Goal: Task Accomplishment & Management: Manage account settings

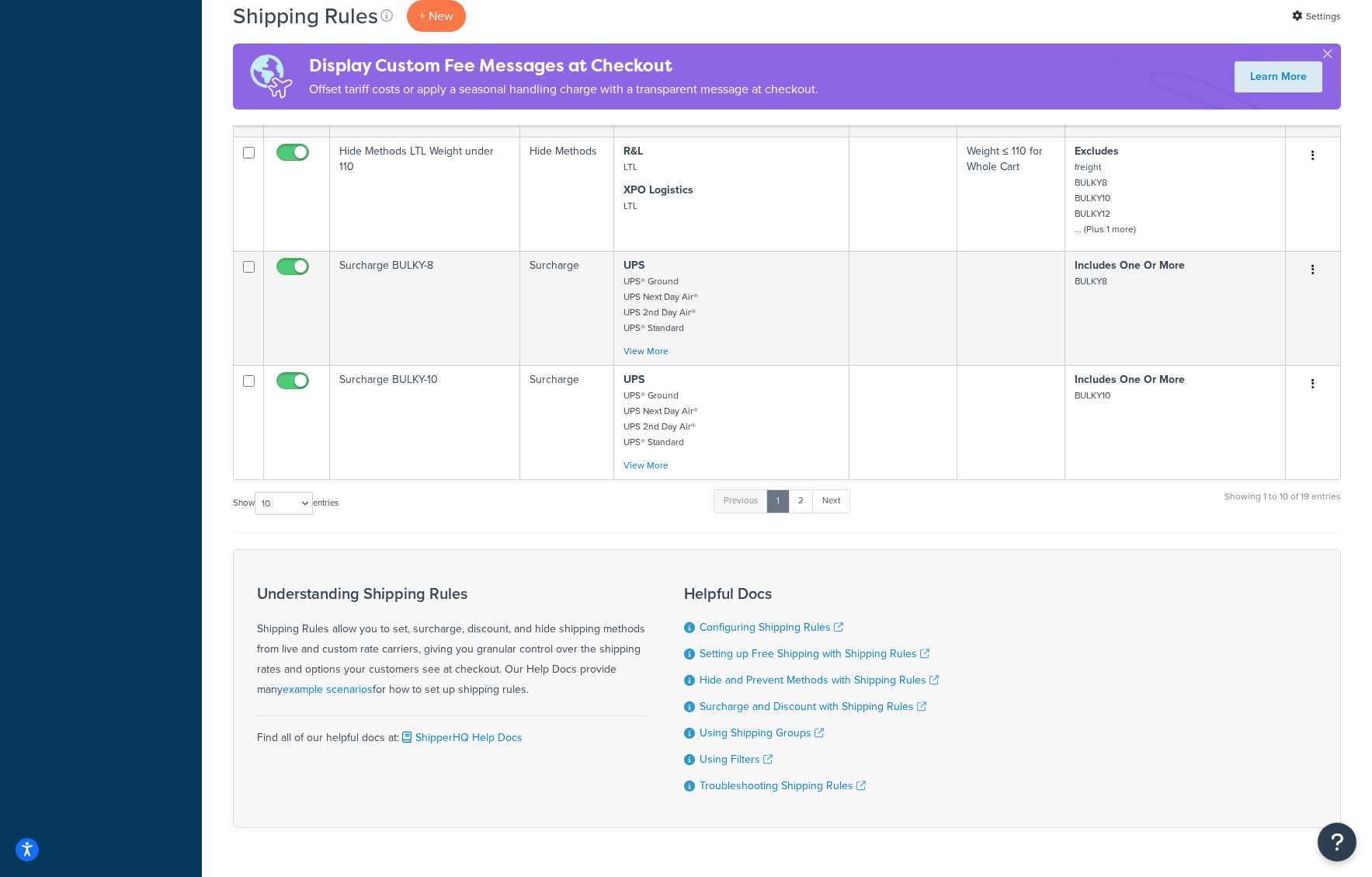
scroll to position [1055, 0]
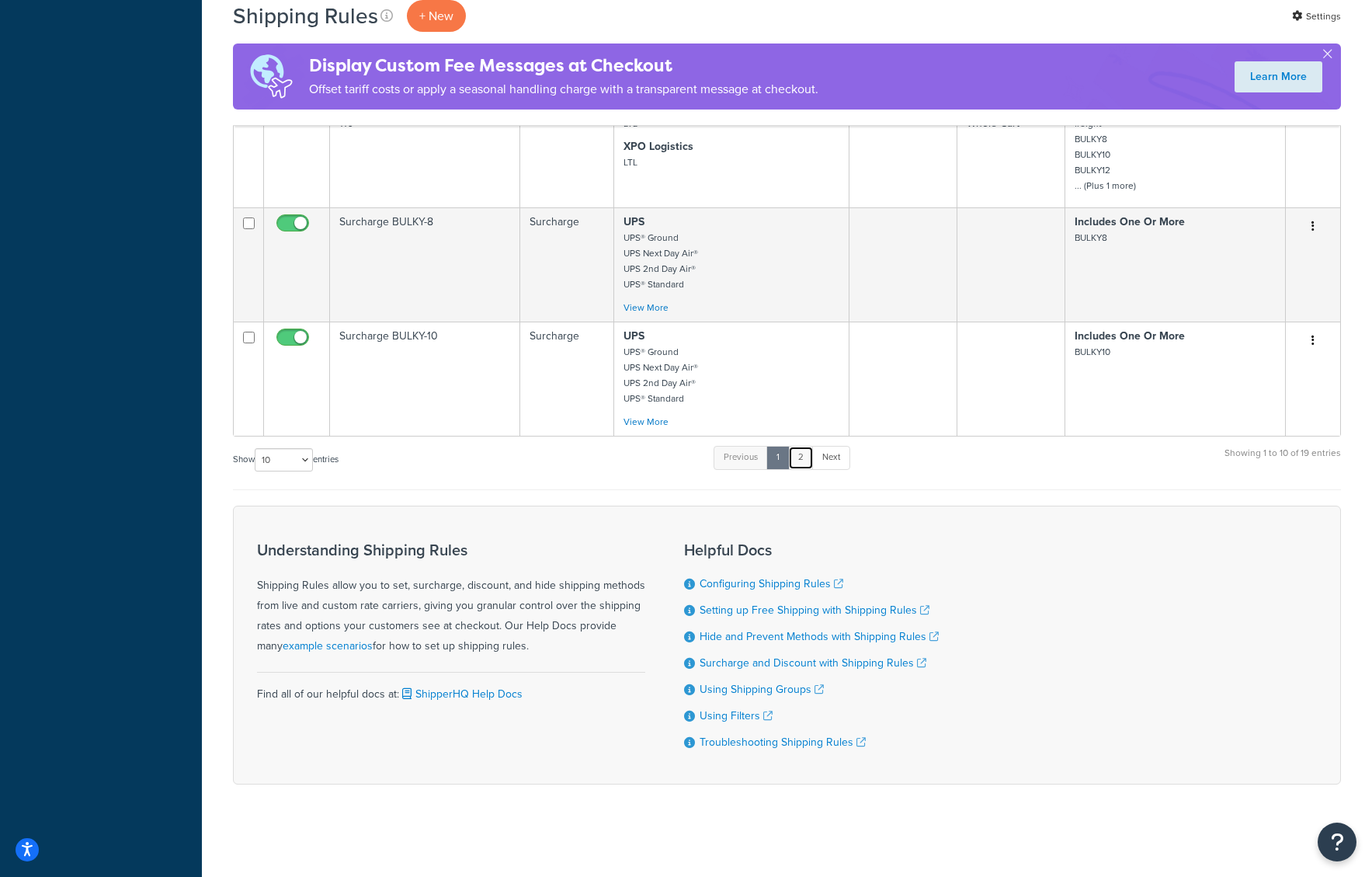
click at [797, 455] on link "2" at bounding box center [801, 457] width 25 height 23
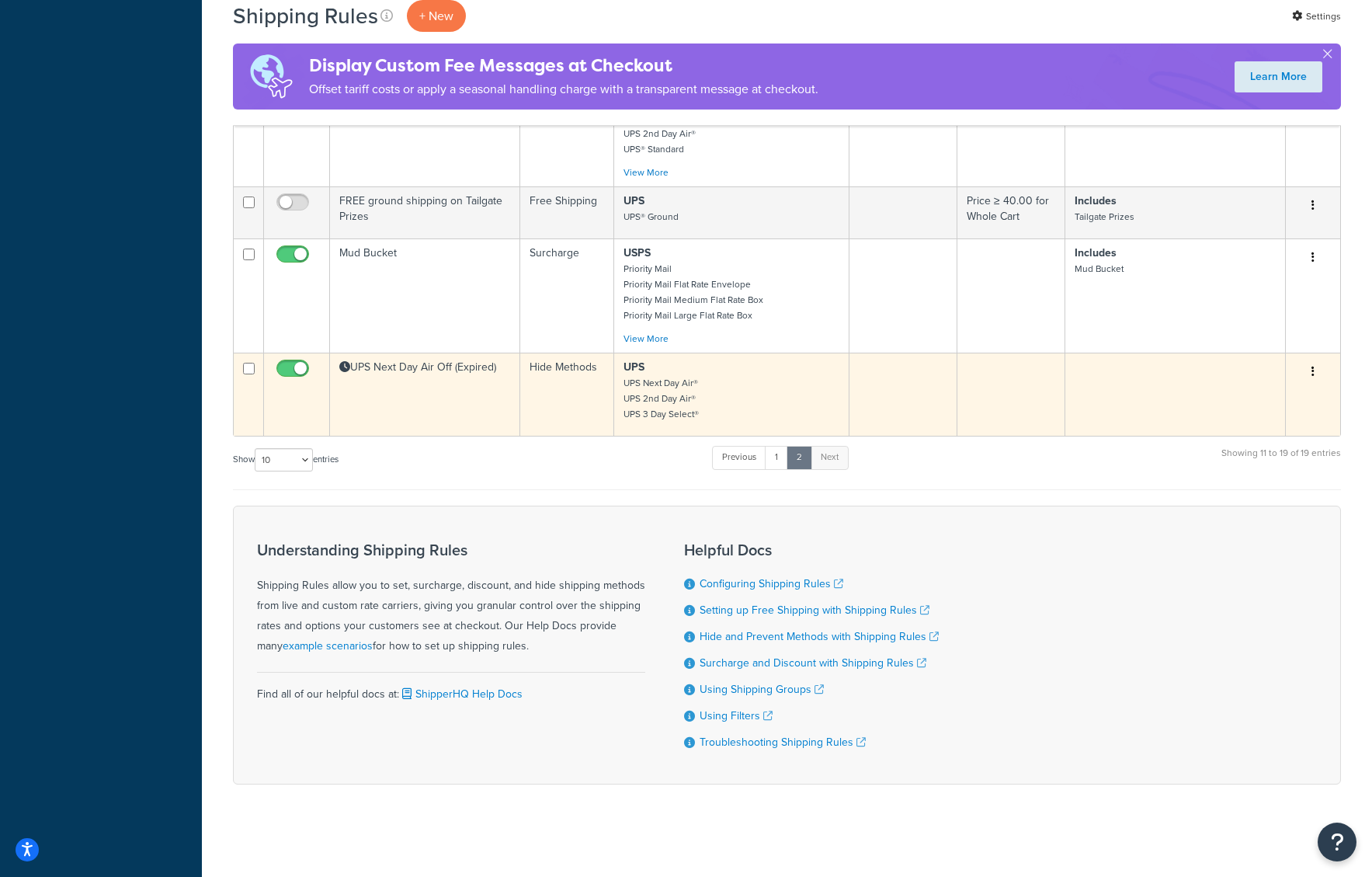
click at [506, 394] on td "UPS Next Day Air Off (Expired)" at bounding box center [424, 395] width 190 height 83
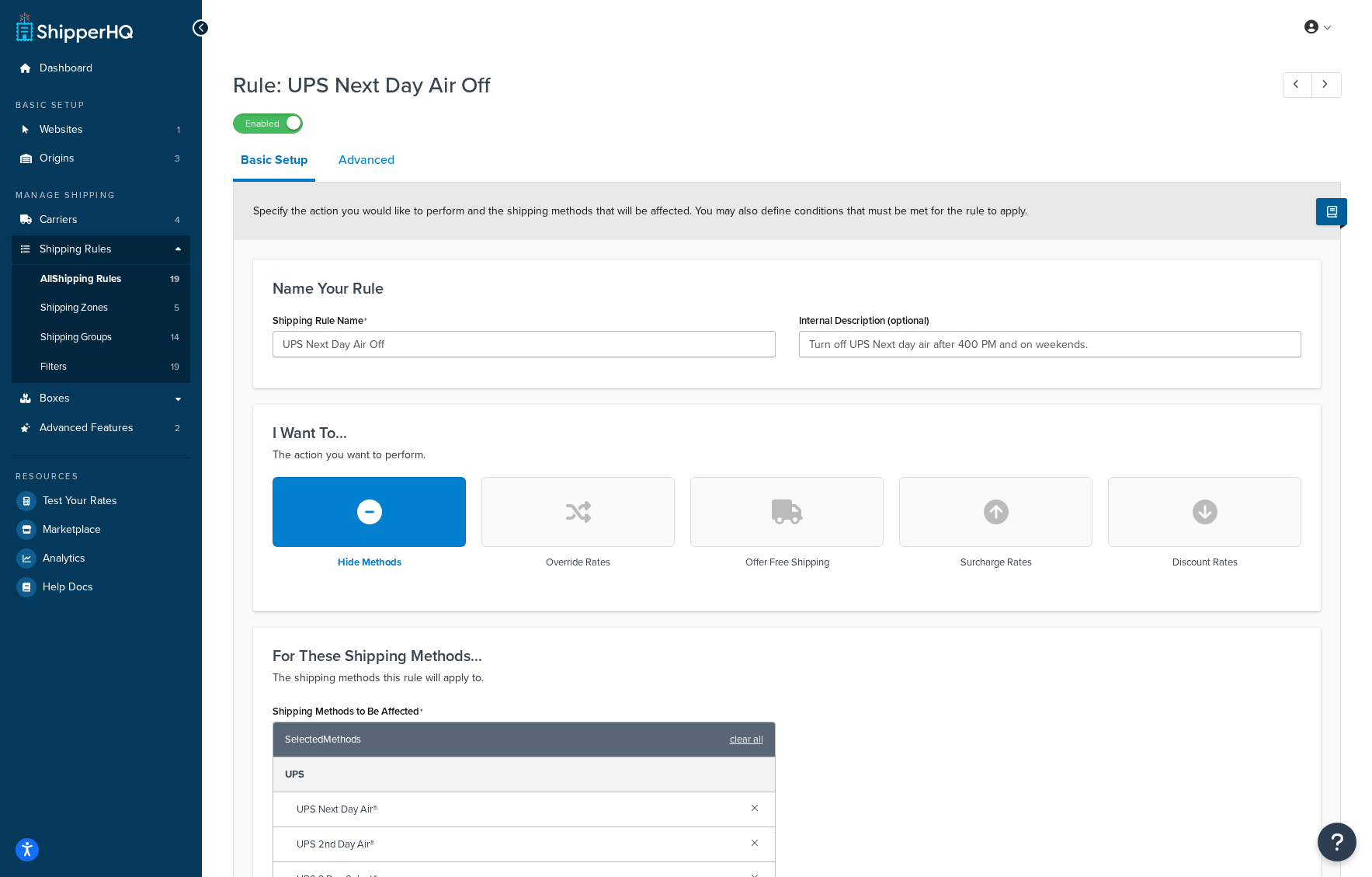
click at [362, 160] on link "Advanced" at bounding box center [366, 160] width 72 height 38
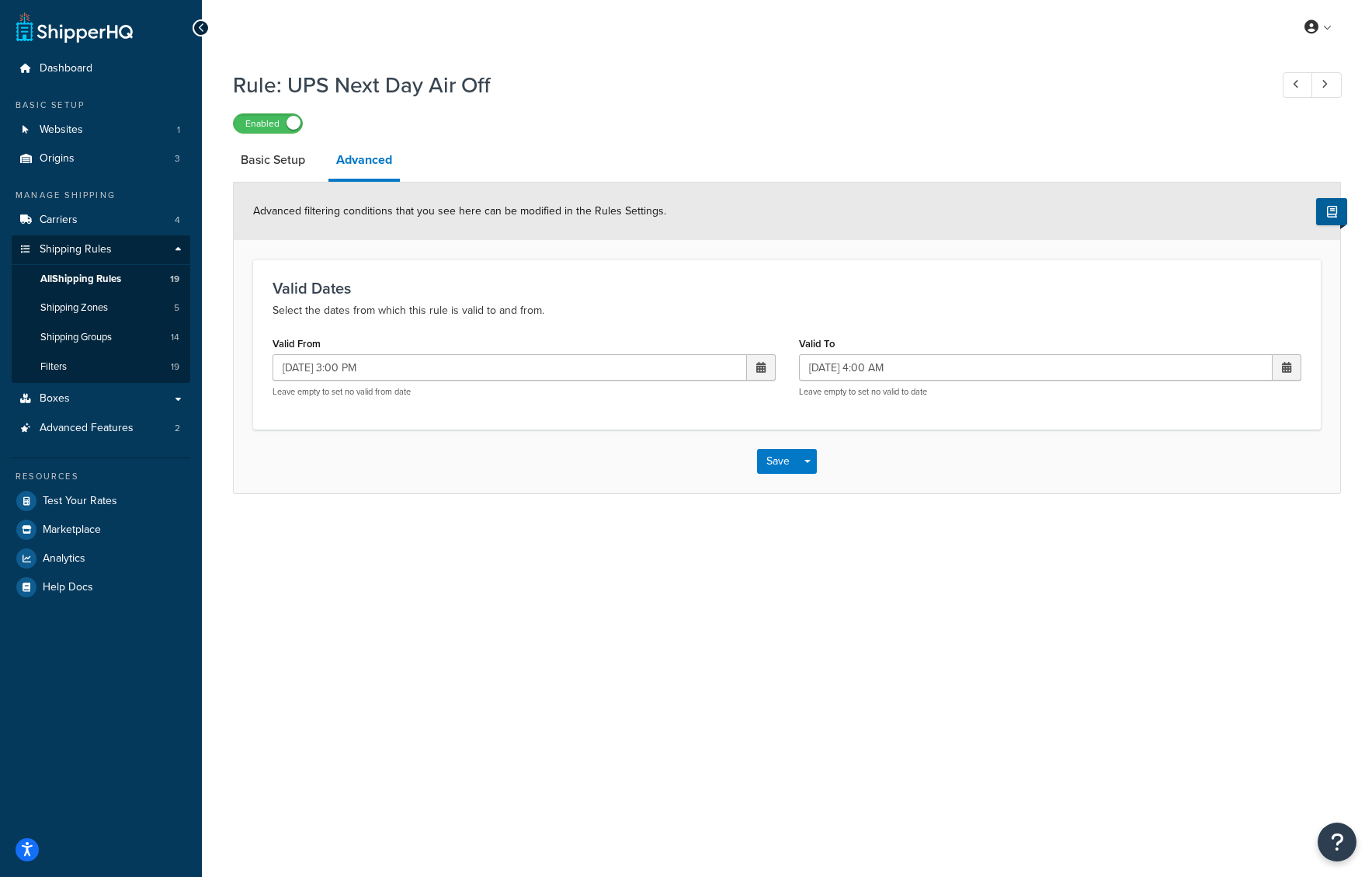
click at [761, 368] on span at bounding box center [761, 366] width 10 height 11
click at [735, 441] on td "3" at bounding box center [731, 444] width 26 height 23
type input "10/03/2025 3:00 PM"
click at [1284, 371] on span at bounding box center [1287, 366] width 10 height 11
click at [1147, 467] on td "6" at bounding box center [1150, 467] width 26 height 23
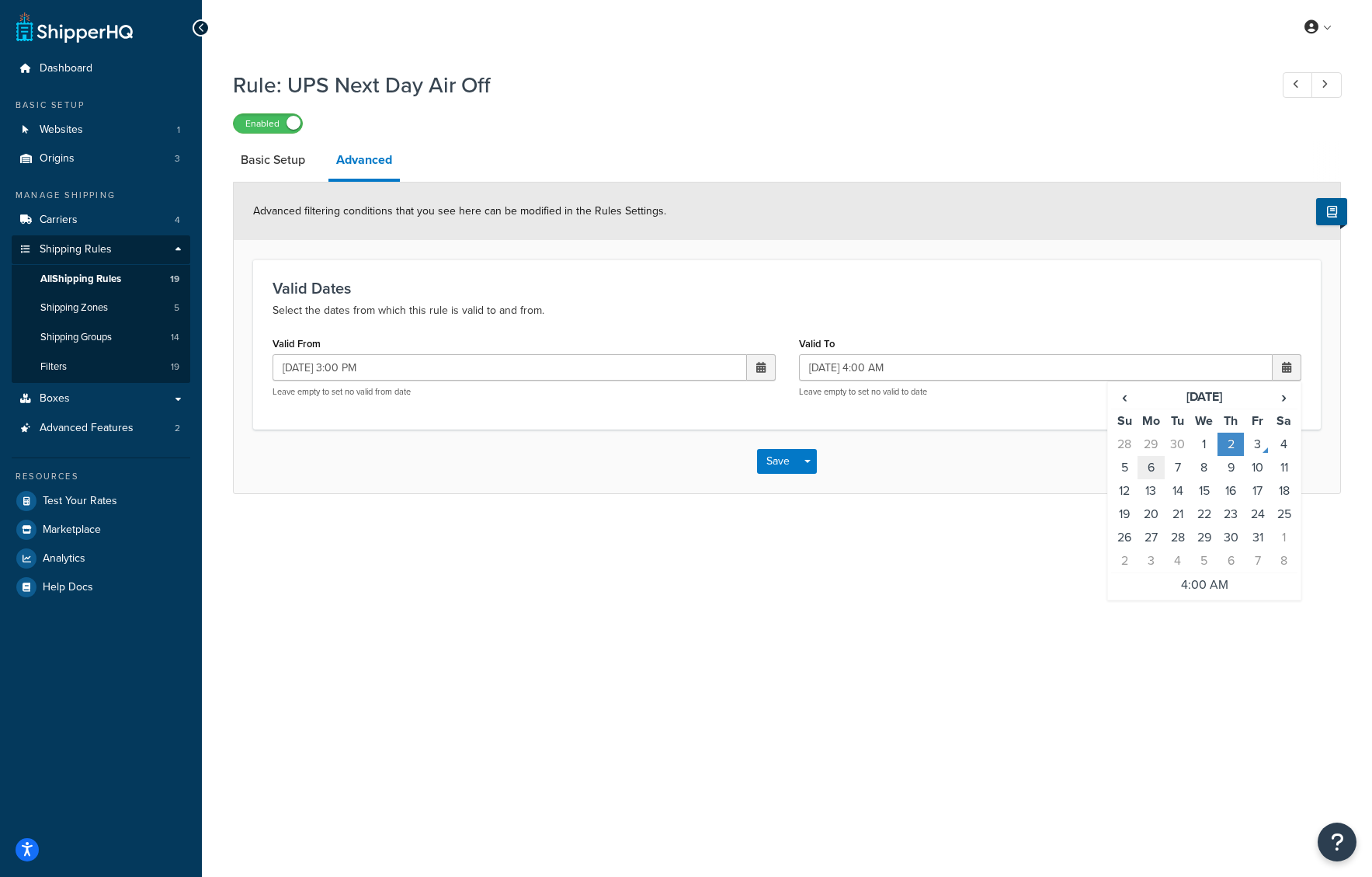
type input "10/06/2025 4:00 AM"
click at [782, 463] on button "Save" at bounding box center [777, 461] width 42 height 25
